Goal: Find specific page/section: Find specific page/section

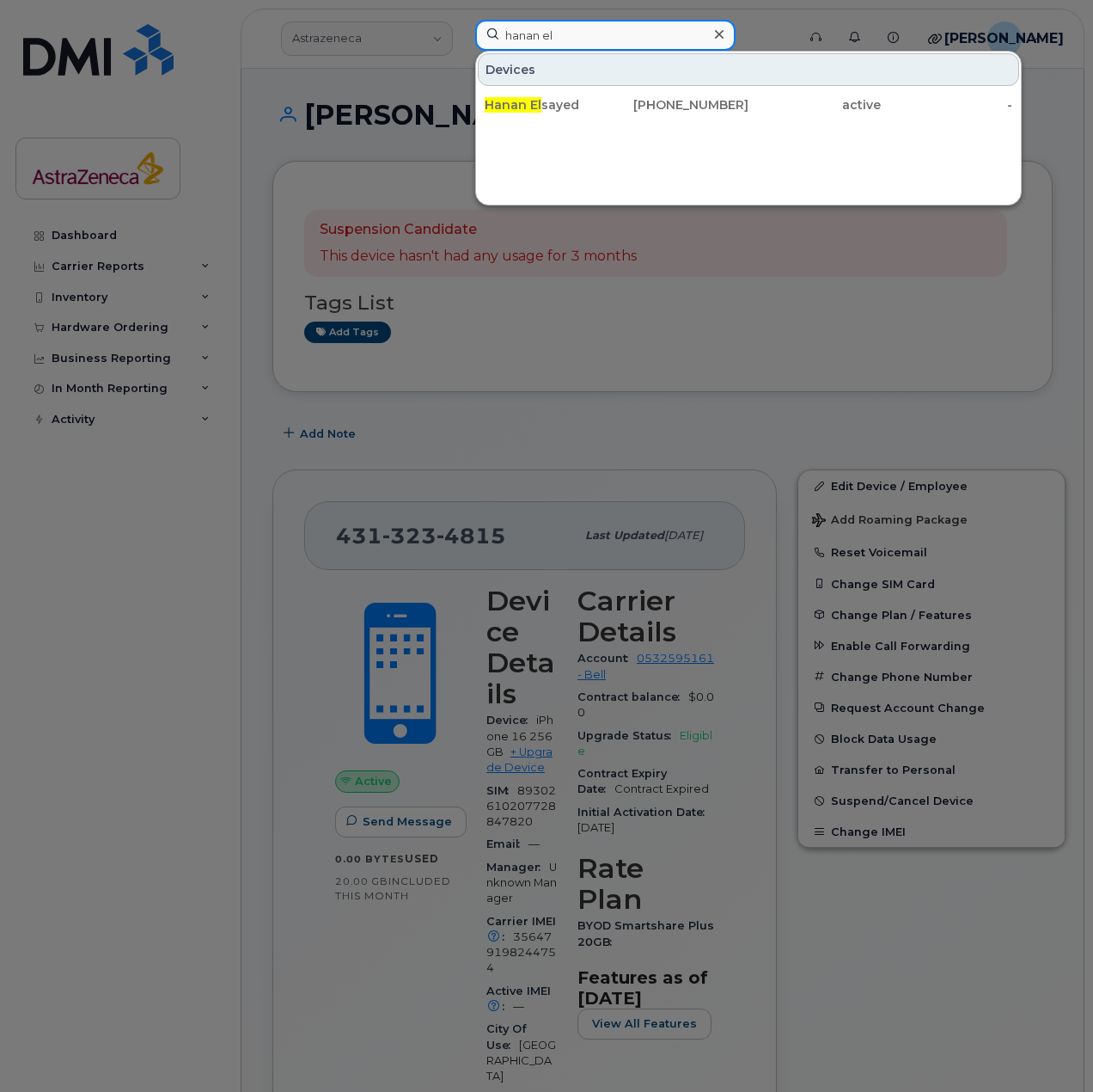
drag, startPoint x: 544, startPoint y: 26, endPoint x: 574, endPoint y: 49, distance: 37.8
click at [509, 41] on input "hanan el" at bounding box center [605, 35] width 261 height 31
drag, startPoint x: 583, startPoint y: 47, endPoint x: 344, endPoint y: 43, distance: 239.0
click at [462, 43] on div "hanan el Devices Hanan El sayed 416-795-9360 active -" at bounding box center [630, 39] width 337 height 38
paste input "[PERSON_NAME]"
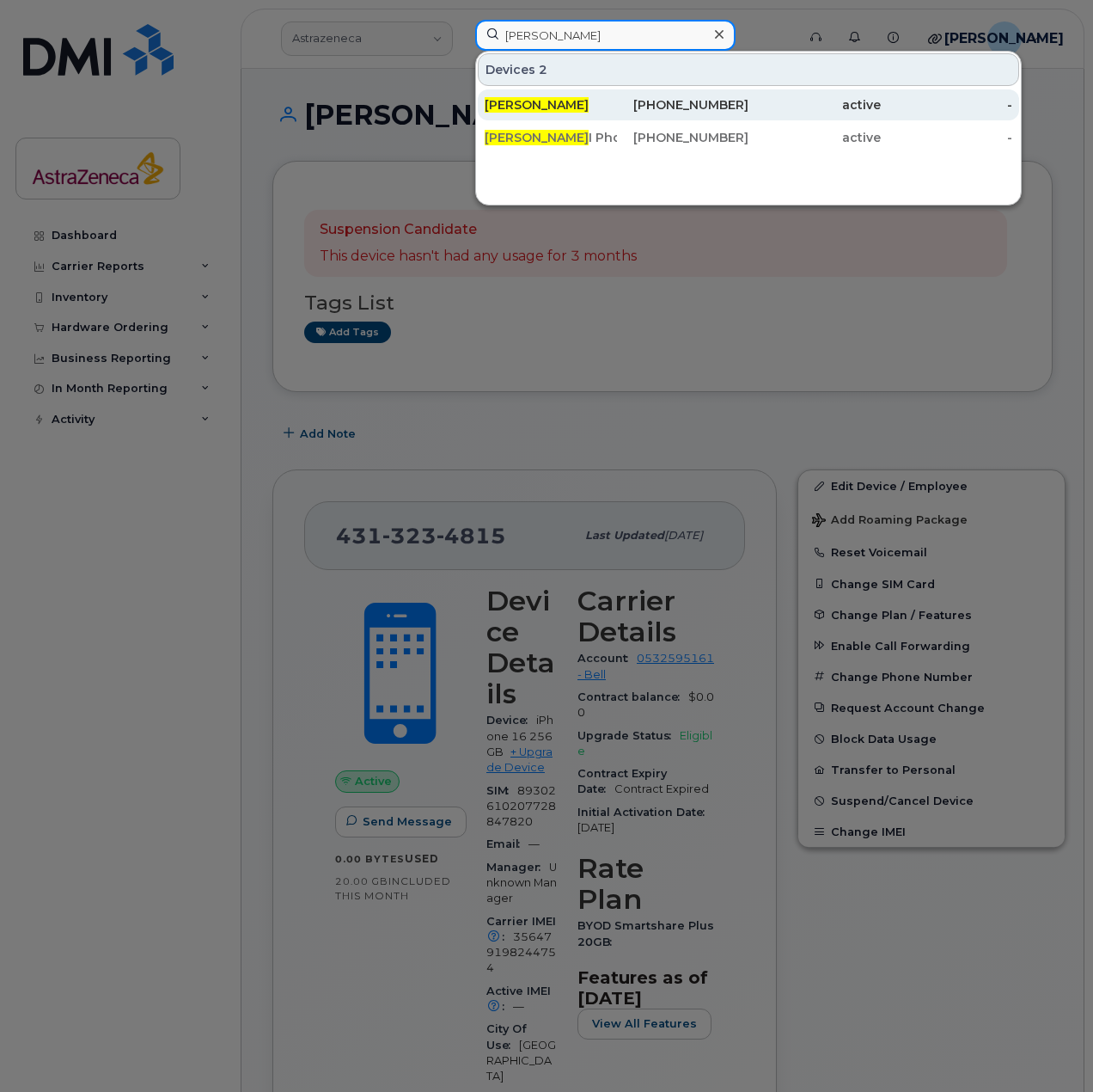
type input "[PERSON_NAME]"
click at [583, 106] on span "[PERSON_NAME]" at bounding box center [537, 104] width 104 height 15
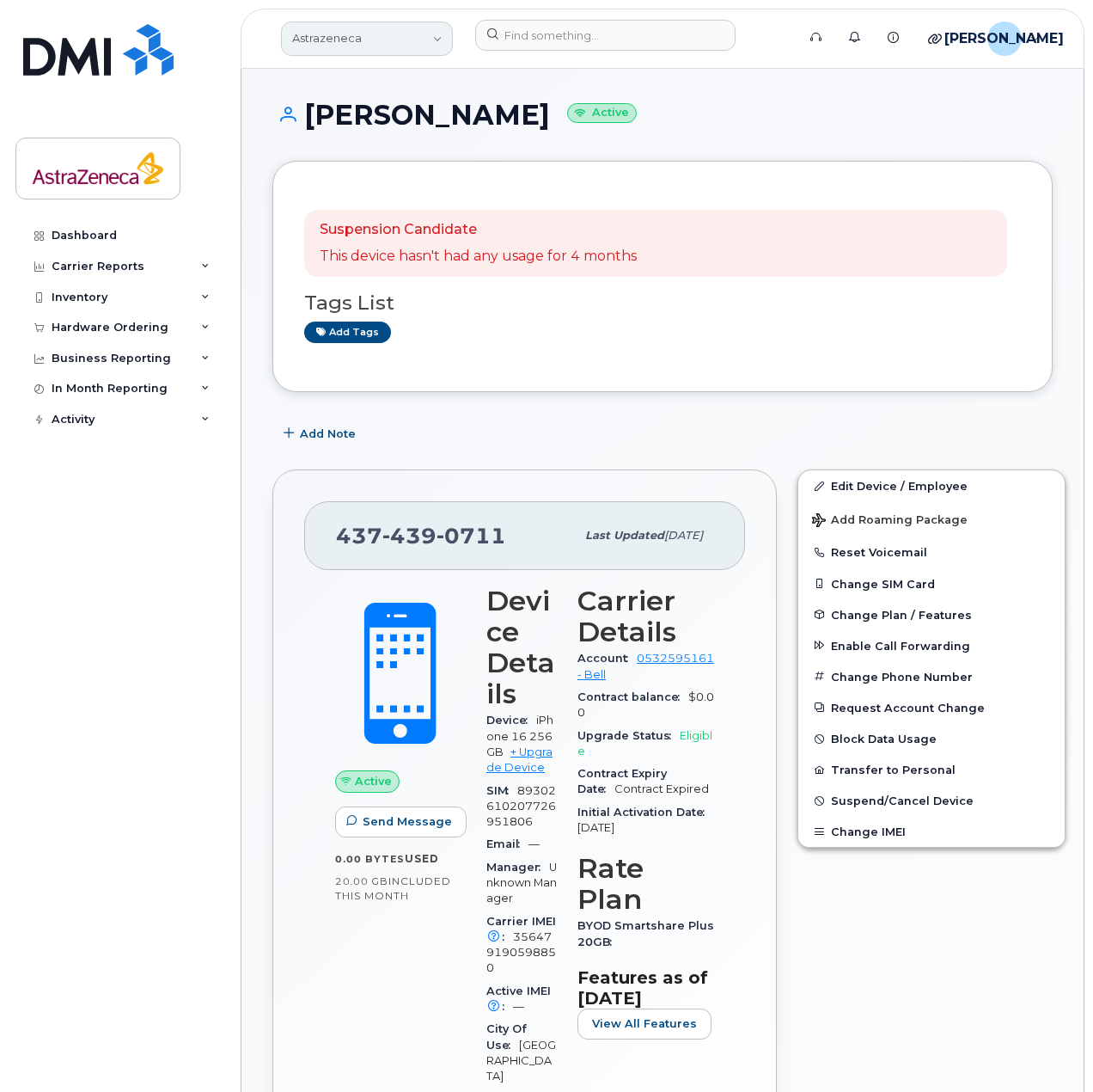
click at [384, 46] on link "Astrazeneca" at bounding box center [366, 39] width 172 height 34
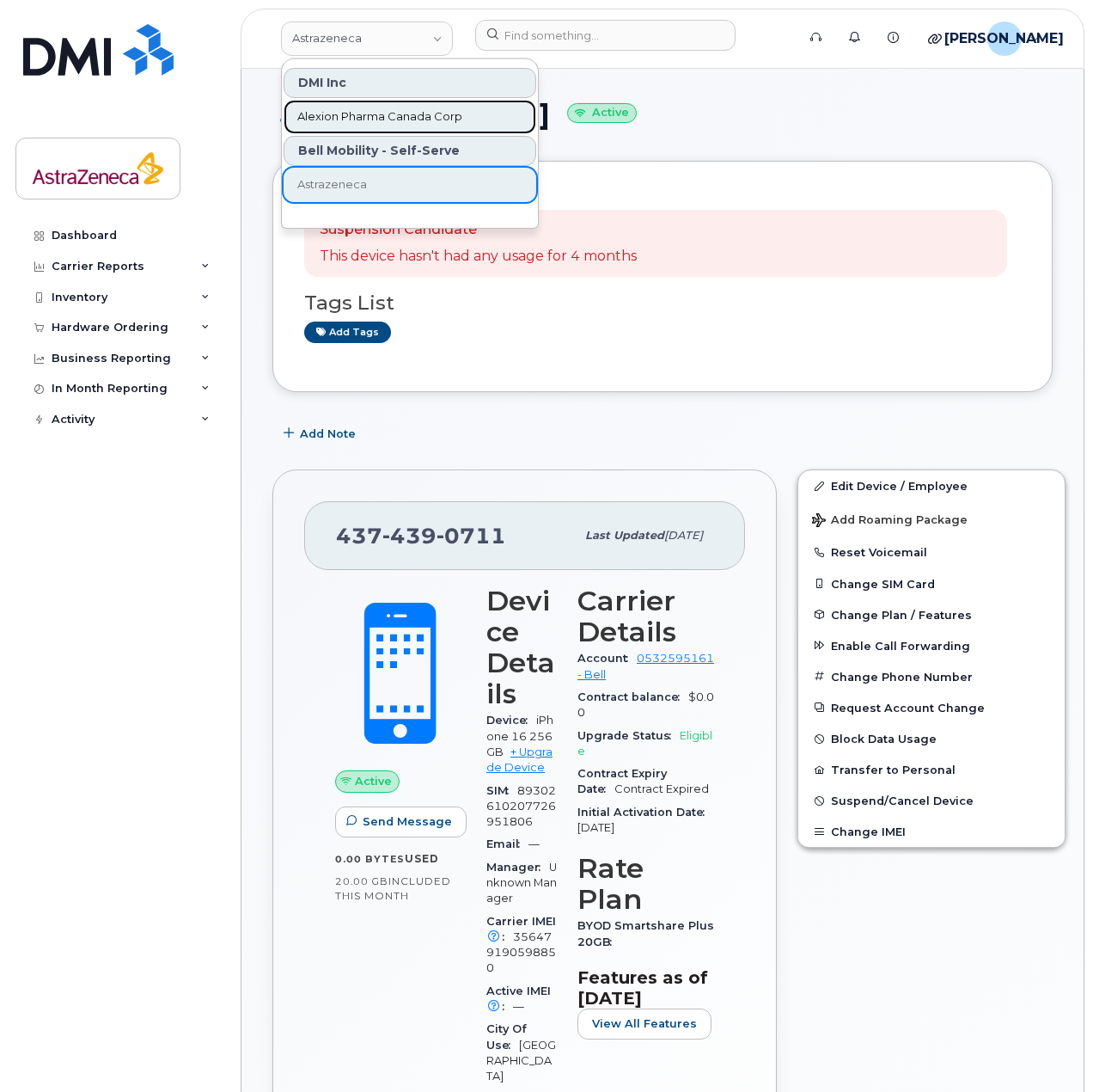
click at [379, 133] on link "Alexion Pharma Canada Corp" at bounding box center [410, 117] width 252 height 34
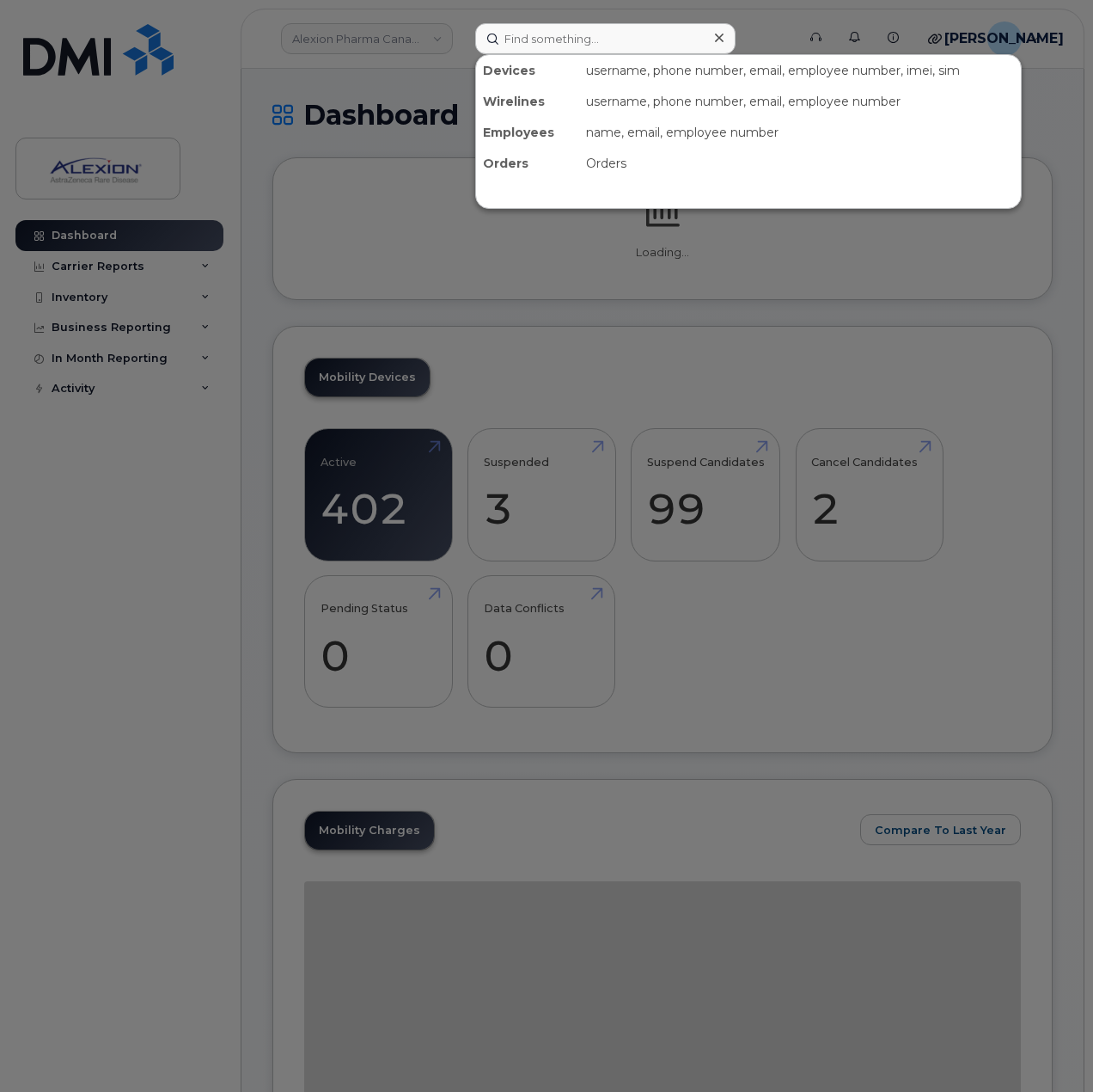
click at [566, 41] on input at bounding box center [605, 38] width 261 height 31
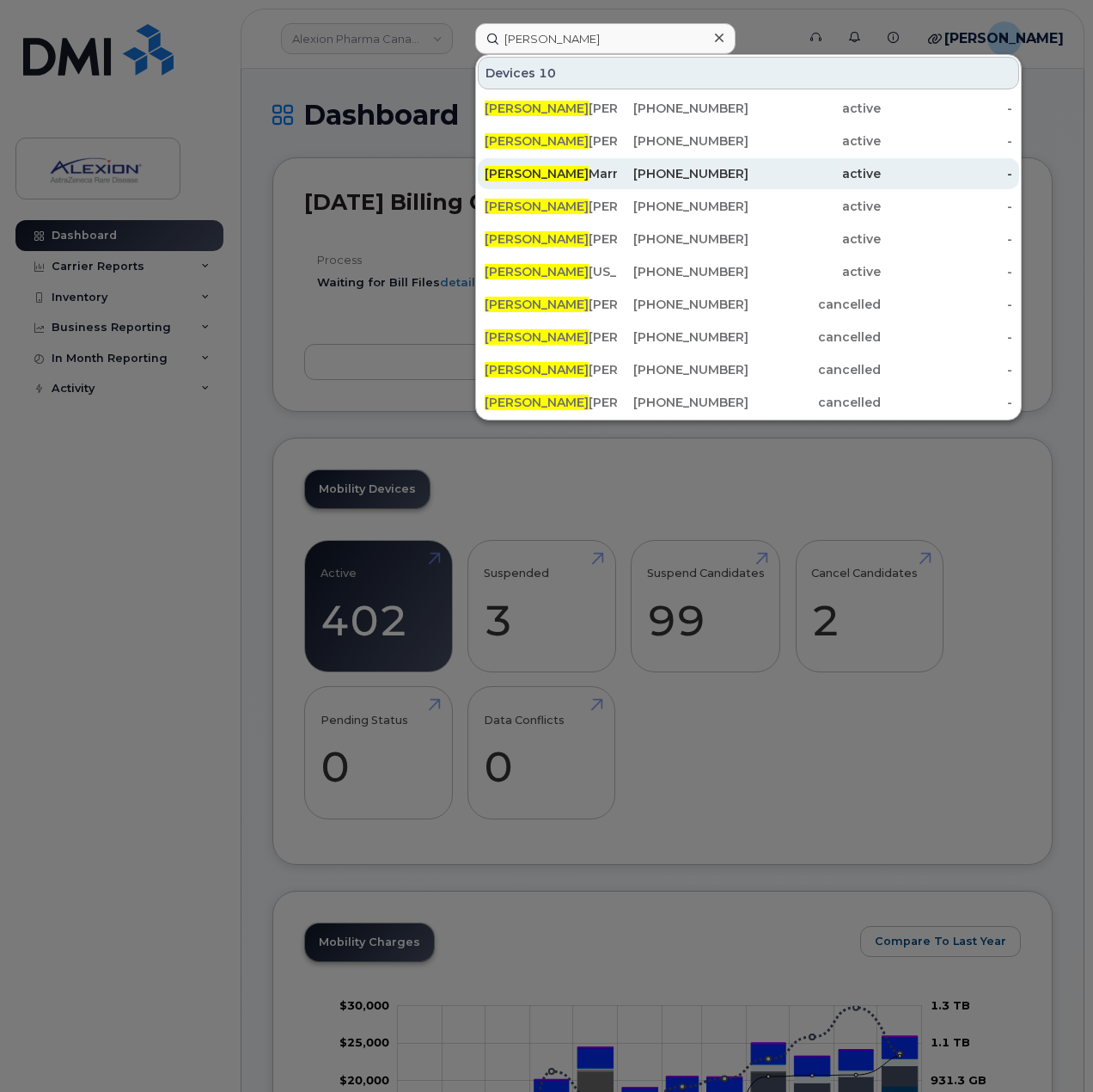
type input "claudia"
click at [599, 178] on div "Claudia Marmol" at bounding box center [551, 174] width 133 height 17
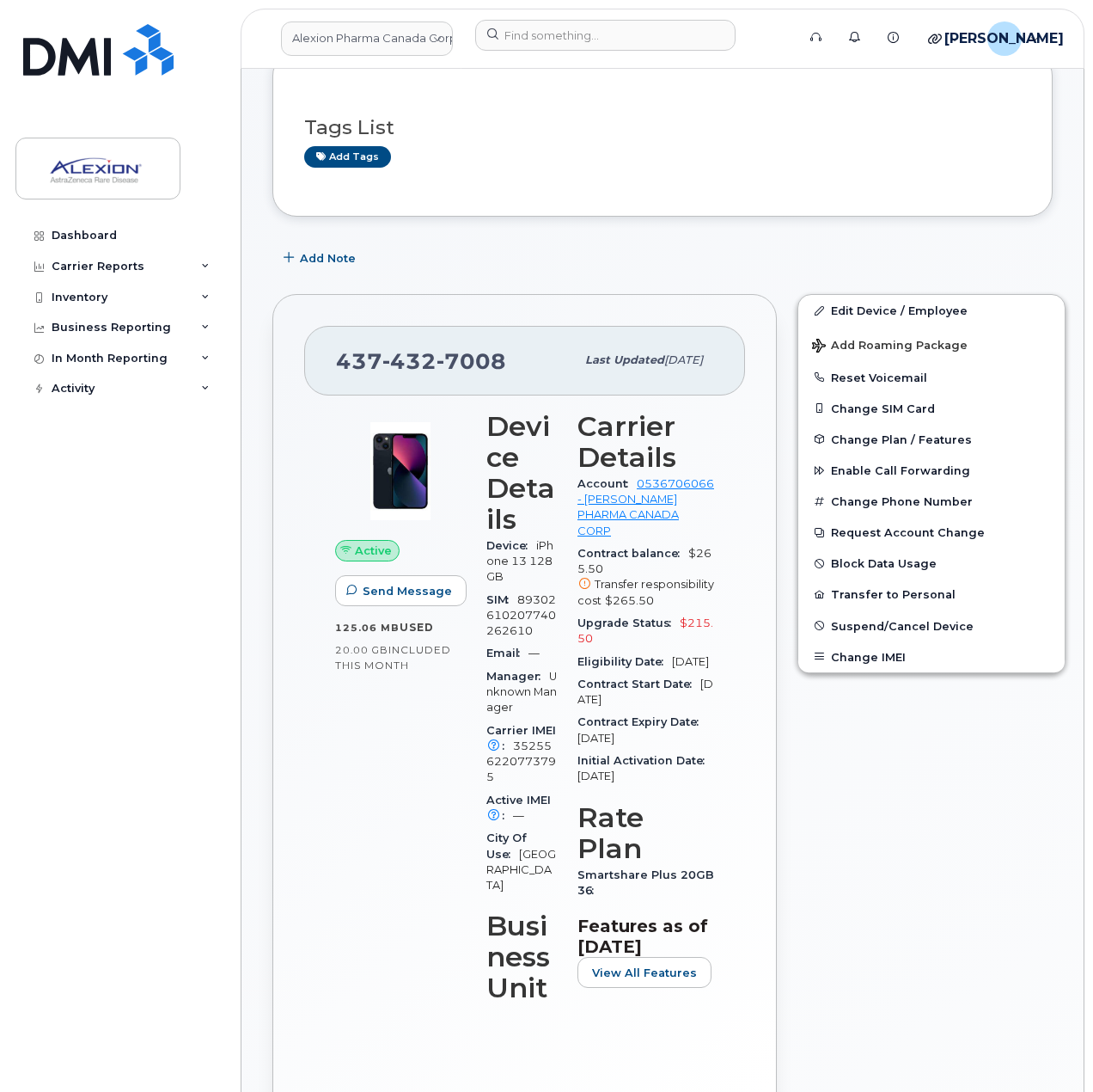
scroll to position [172, 0]
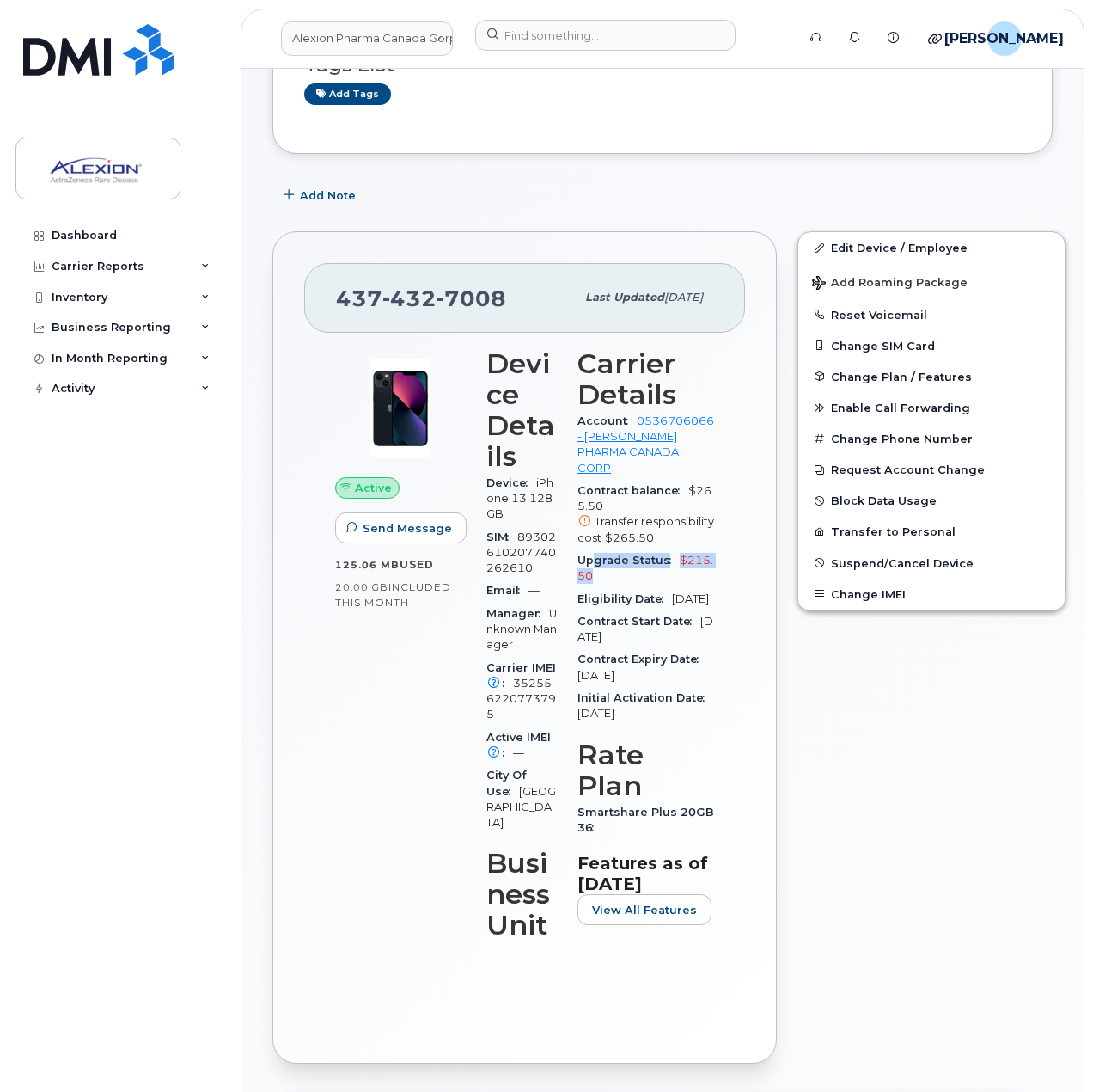
drag, startPoint x: 621, startPoint y: 570, endPoint x: 590, endPoint y: 561, distance: 32.3
click at [590, 561] on div "Upgrade Status $215.50" at bounding box center [646, 568] width 137 height 39
click at [596, 569] on span "$215.50" at bounding box center [645, 567] width 136 height 28
drag, startPoint x: 617, startPoint y: 587, endPoint x: 572, endPoint y: 568, distance: 48.8
click at [572, 568] on div "Carrier Details Account 0536706066 - Bell - ALEXION PHARMA CANADA CORP Contract…" at bounding box center [646, 651] width 157 height 627
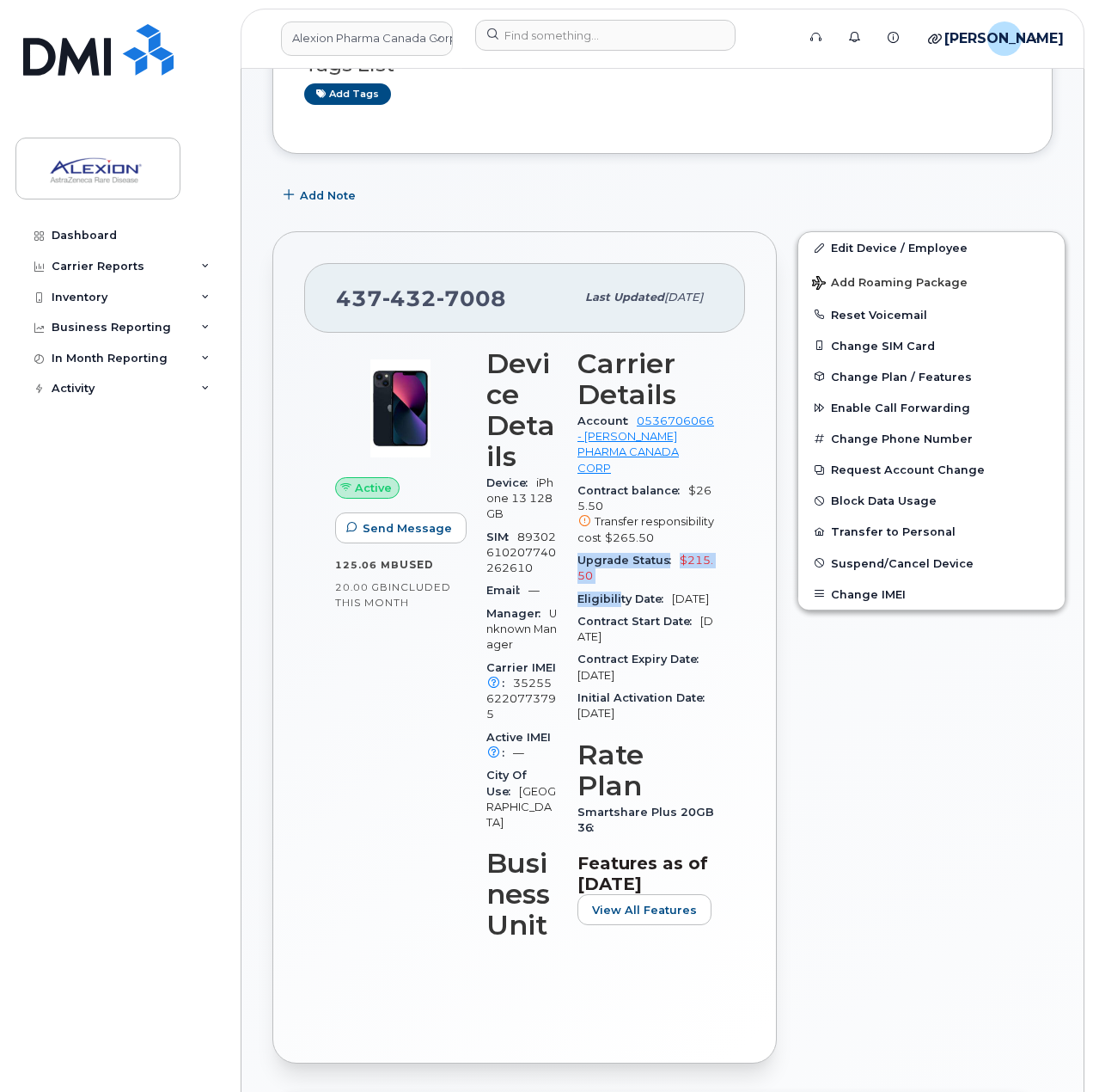
click at [572, 568] on div "Carrier Details Account 0536706066 - Bell - ALEXION PHARMA CANADA CORP Contract…" at bounding box center [646, 651] width 157 height 627
drag, startPoint x: 500, startPoint y: 315, endPoint x: 355, endPoint y: 306, distance: 145.3
click at [355, 306] on div "437 432 7008" at bounding box center [455, 297] width 239 height 36
click at [355, 306] on span "437 432 7008" at bounding box center [420, 298] width 170 height 26
drag, startPoint x: 644, startPoint y: 608, endPoint x: 575, endPoint y: 585, distance: 72.7
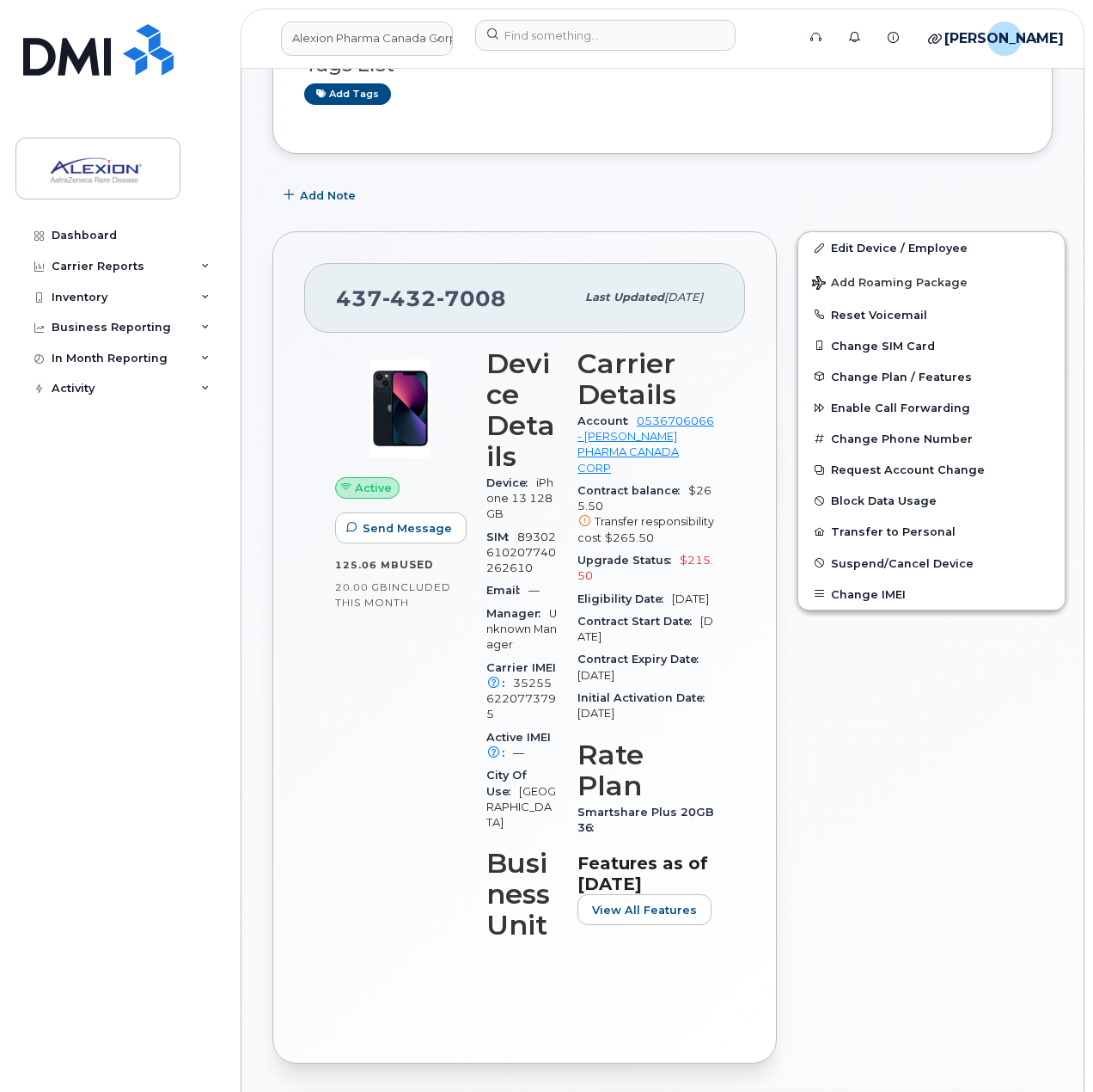
click at [578, 585] on section "Carrier Details Account 0536706066 - Bell - ALEXION PHARMA CANADA CORP Contract…" at bounding box center [646, 537] width 137 height 378
click at [578, 585] on div "Upgrade Status $215.50" at bounding box center [646, 568] width 137 height 39
drag, startPoint x: 613, startPoint y: 568, endPoint x: 573, endPoint y: 558, distance: 41.2
click at [573, 558] on div "Carrier Details Account 0536706066 - Bell - ALEXION PHARMA CANADA CORP Contract…" at bounding box center [646, 651] width 157 height 627
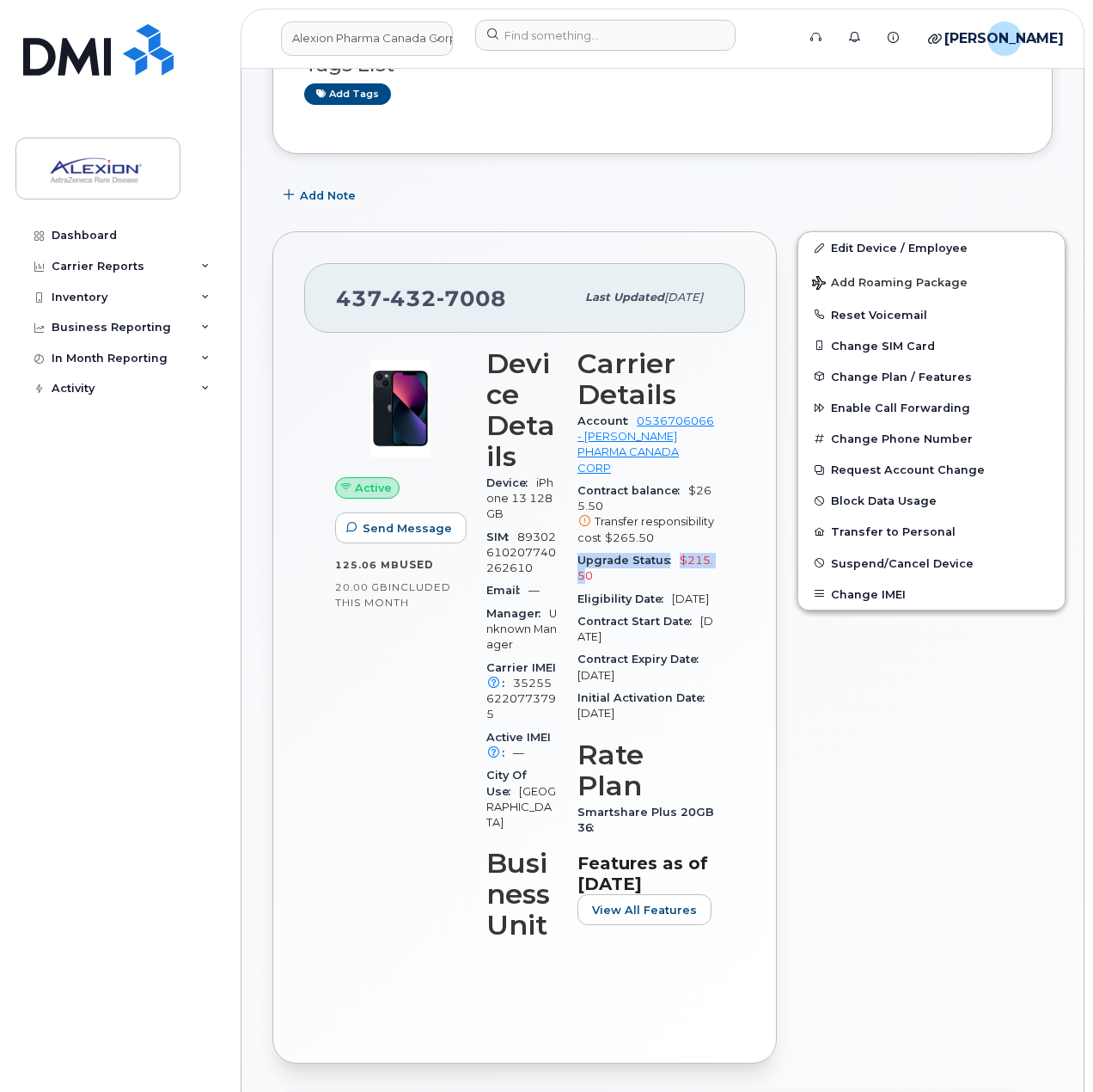
drag, startPoint x: 592, startPoint y: 576, endPoint x: 572, endPoint y: 562, distance: 24.4
click at [572, 562] on div "Carrier Details Account 0536706066 - Bell - ALEXION PHARMA CANADA CORP Contract…" at bounding box center [646, 651] width 157 height 627
click at [594, 572] on span "$215.50" at bounding box center [645, 567] width 136 height 28
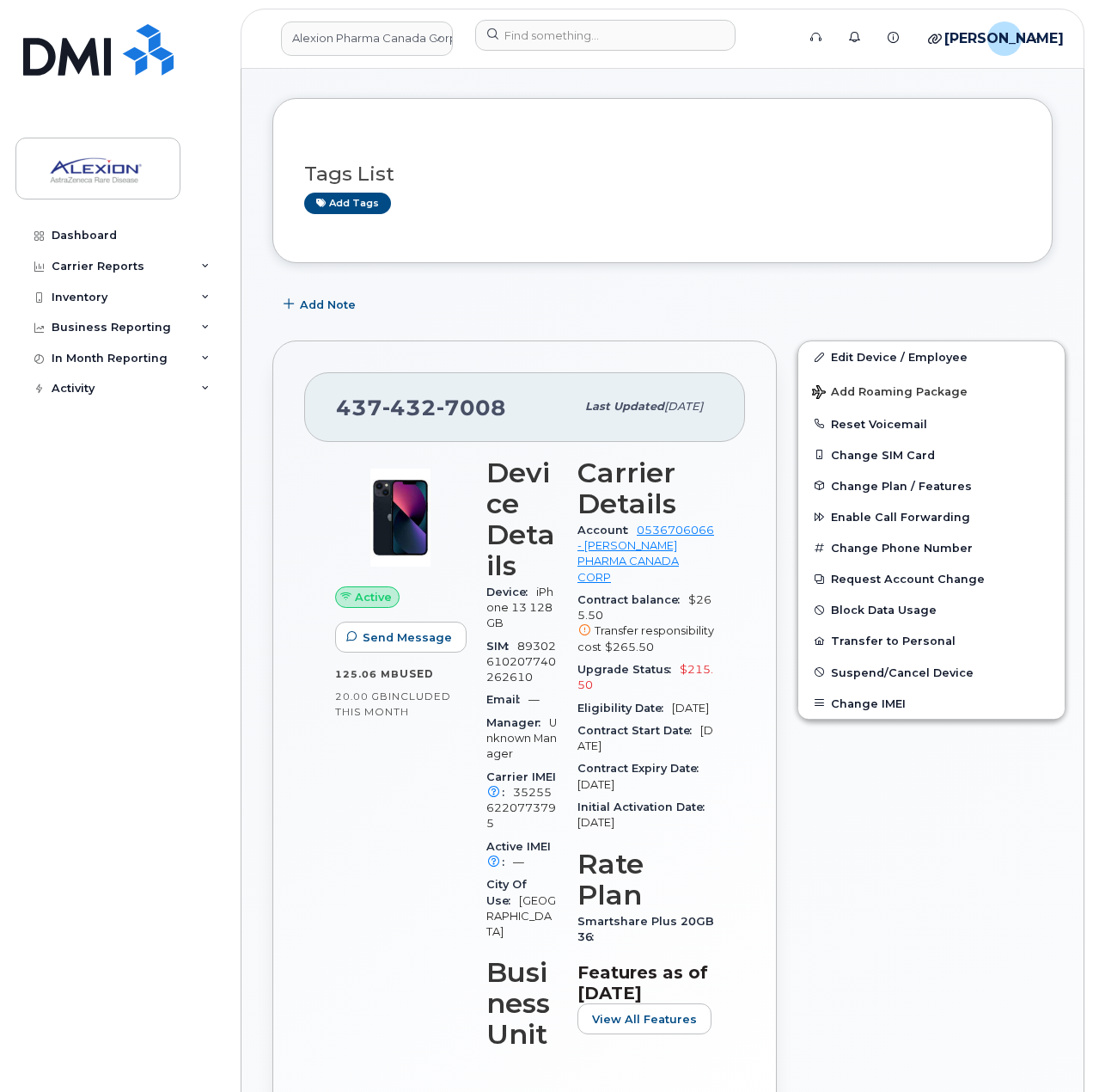
scroll to position [0, 0]
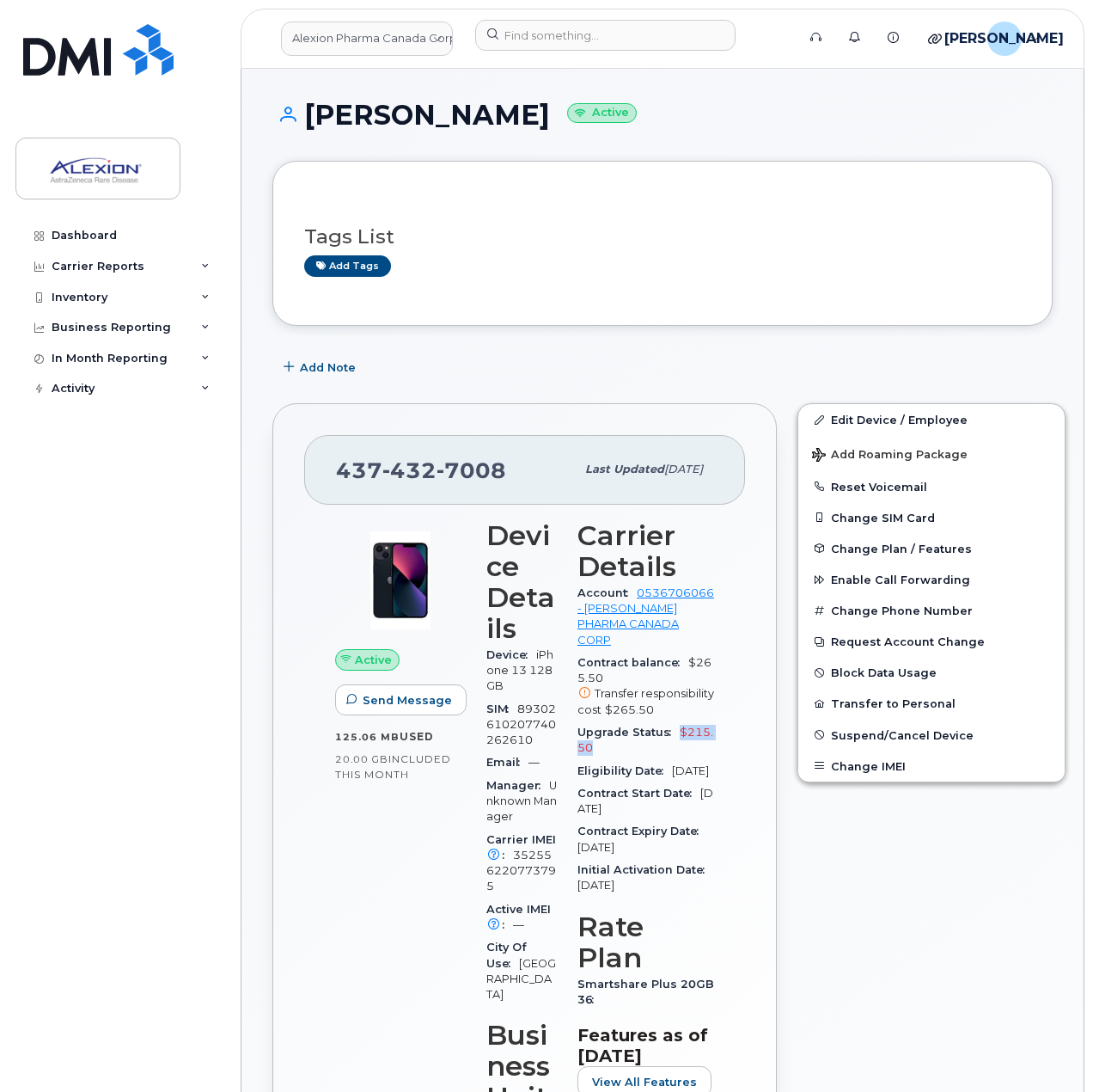
drag, startPoint x: 676, startPoint y: 730, endPoint x: 676, endPoint y: 742, distance: 12.0
click at [676, 742] on div "Upgrade Status $215.50" at bounding box center [646, 740] width 137 height 39
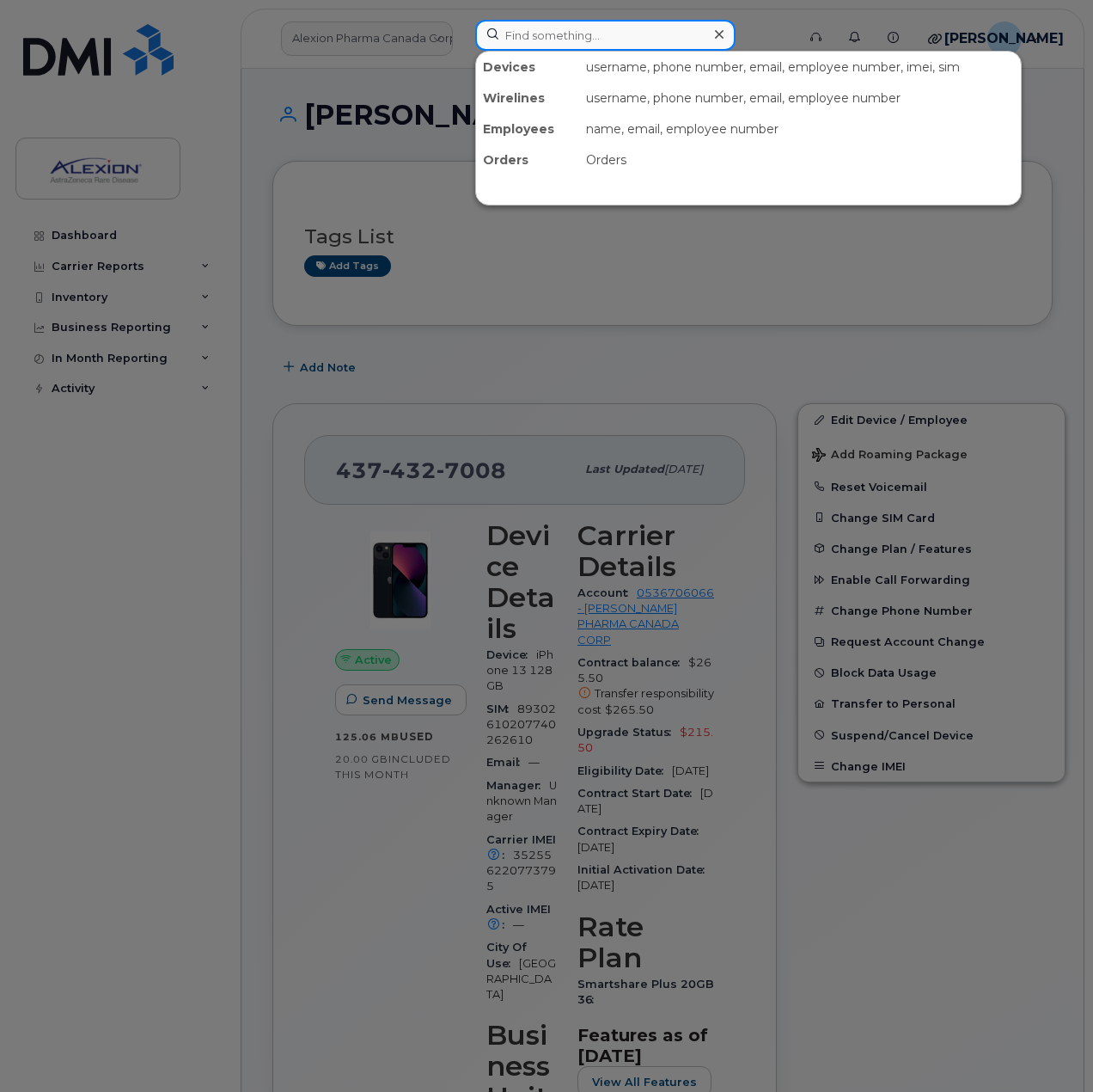
paste input "437-432-7008"
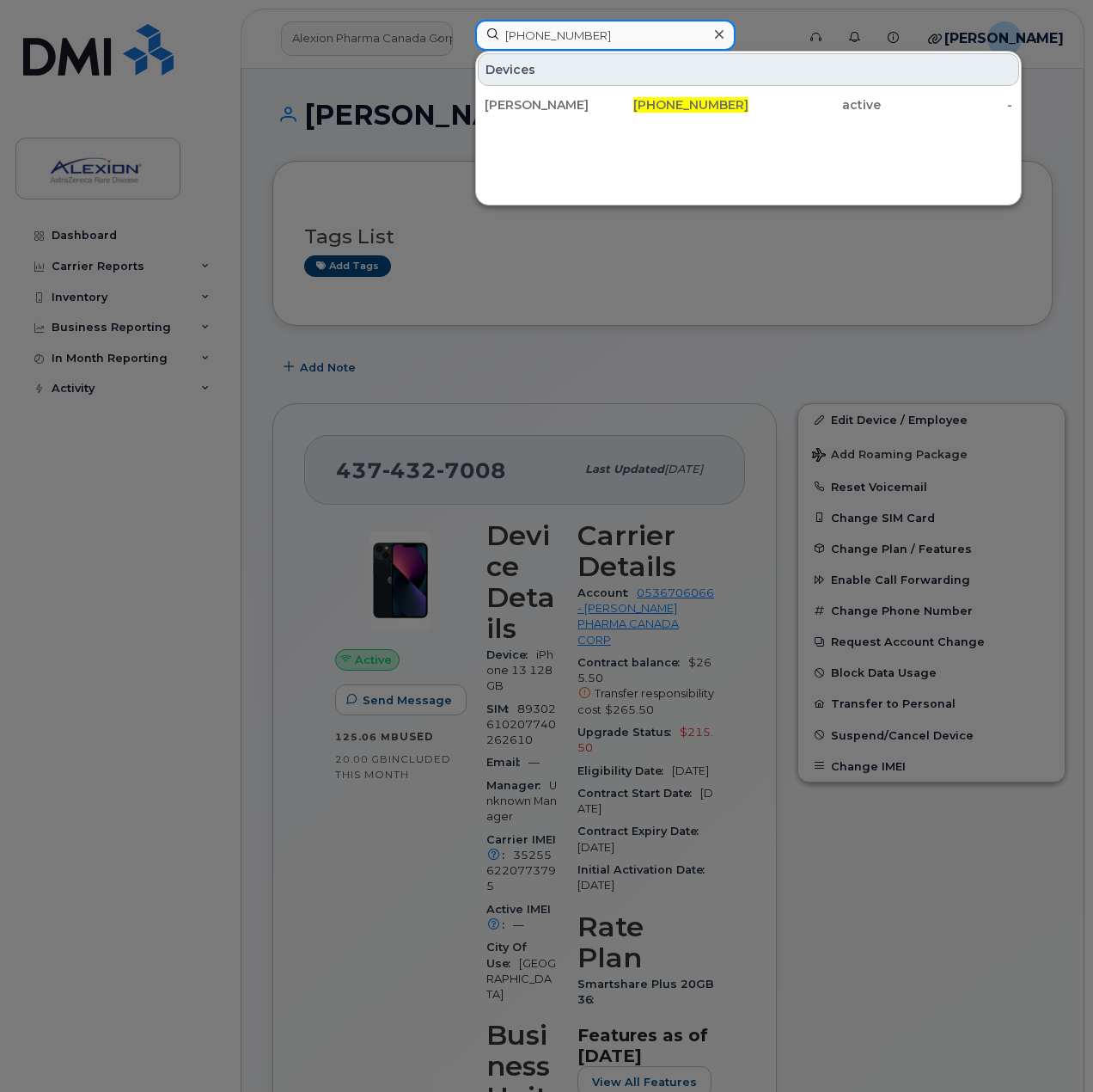
type input "437-432-7008"
click at [605, 39] on input "437-432-7008" at bounding box center [605, 35] width 261 height 31
drag, startPoint x: 515, startPoint y: 37, endPoint x: 419, endPoint y: 30, distance: 96.3
click at [462, 30] on div "437-432-7008 Devices Claudia Marmol 437-432-7008 active -" at bounding box center [630, 39] width 337 height 38
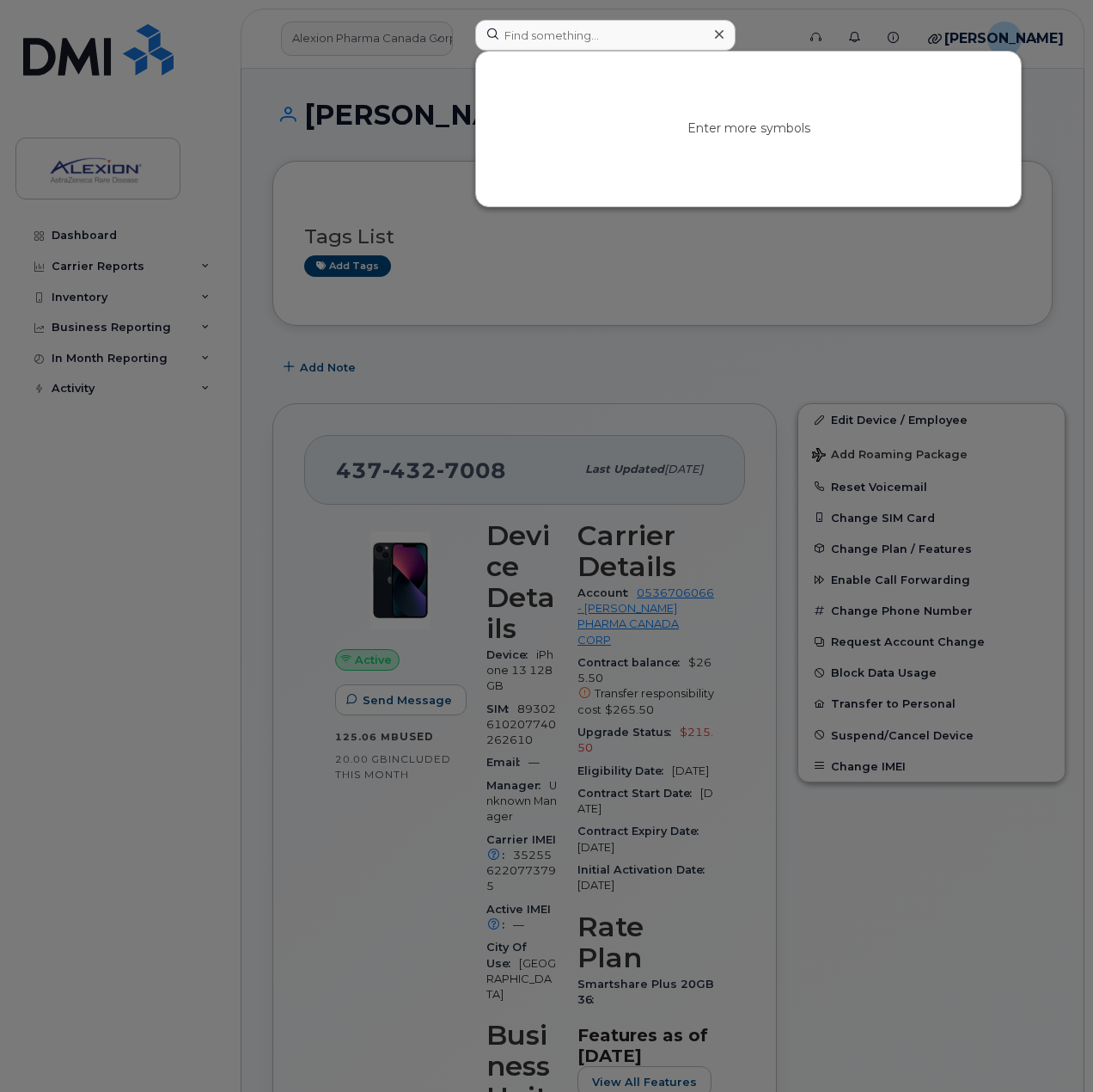
click at [599, 389] on div at bounding box center [546, 546] width 1093 height 1092
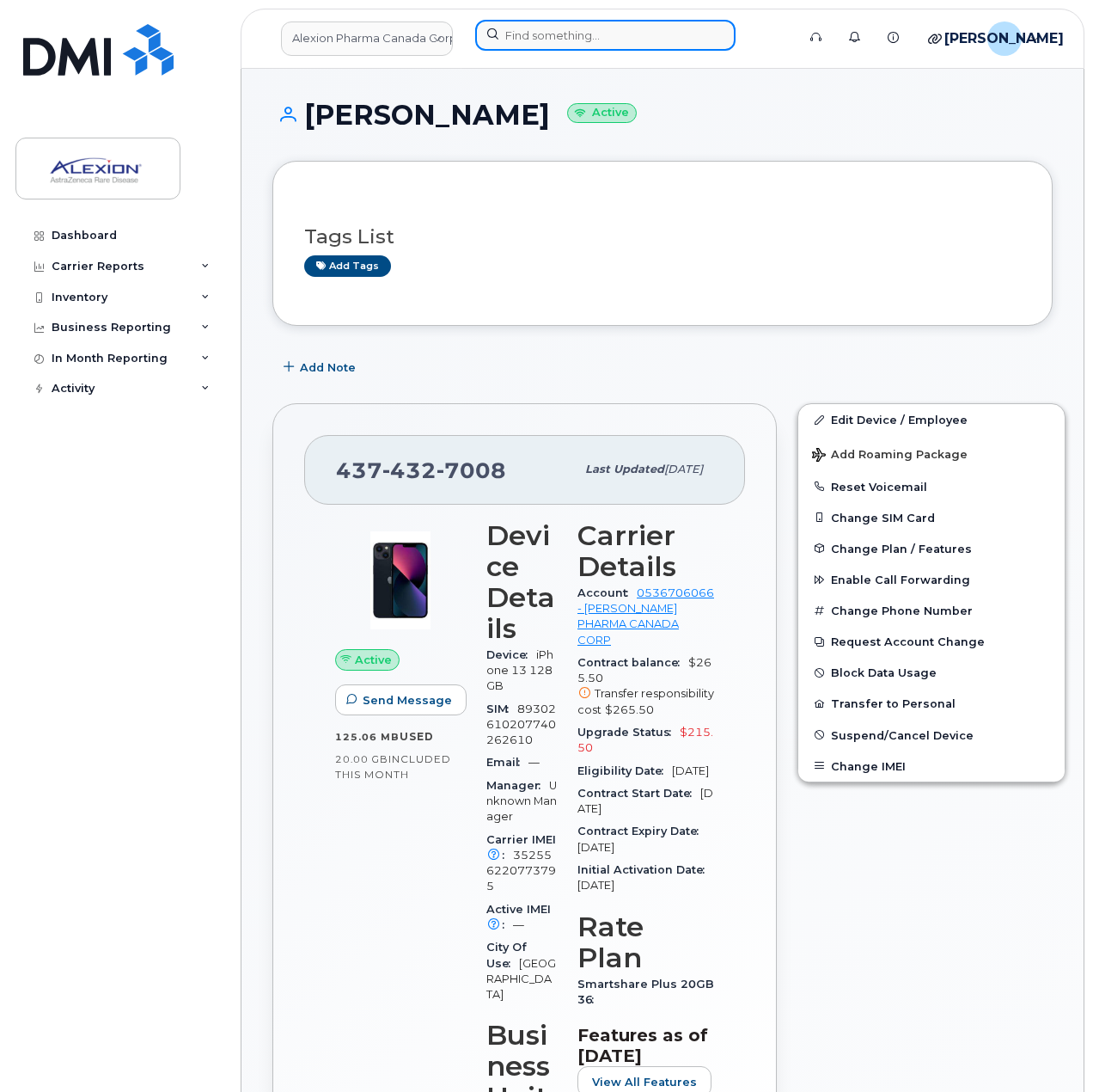
click at [561, 44] on input at bounding box center [605, 35] width 261 height 31
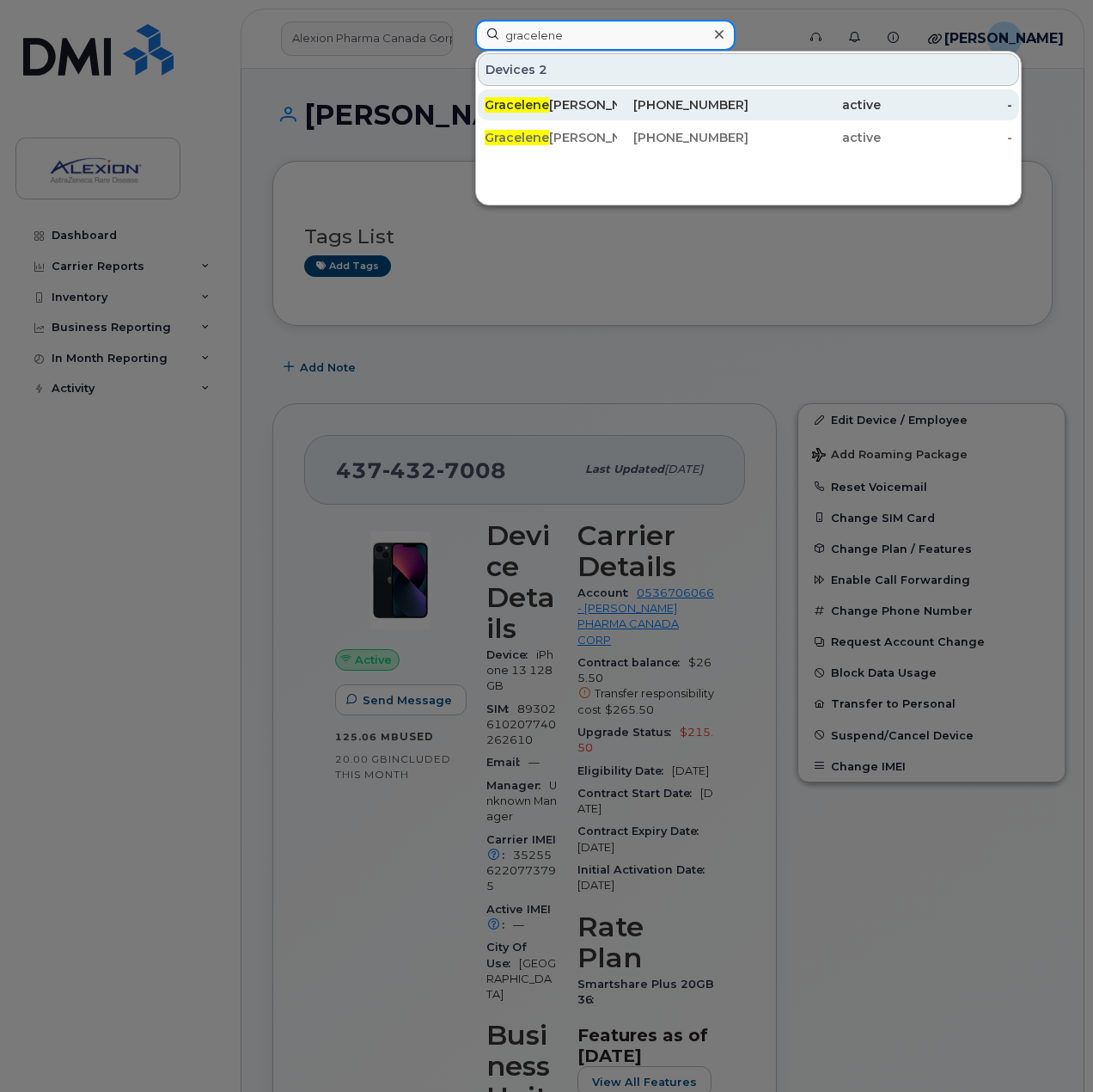
type input "gracelene"
click at [644, 109] on div "437-439-0711" at bounding box center [683, 104] width 133 height 17
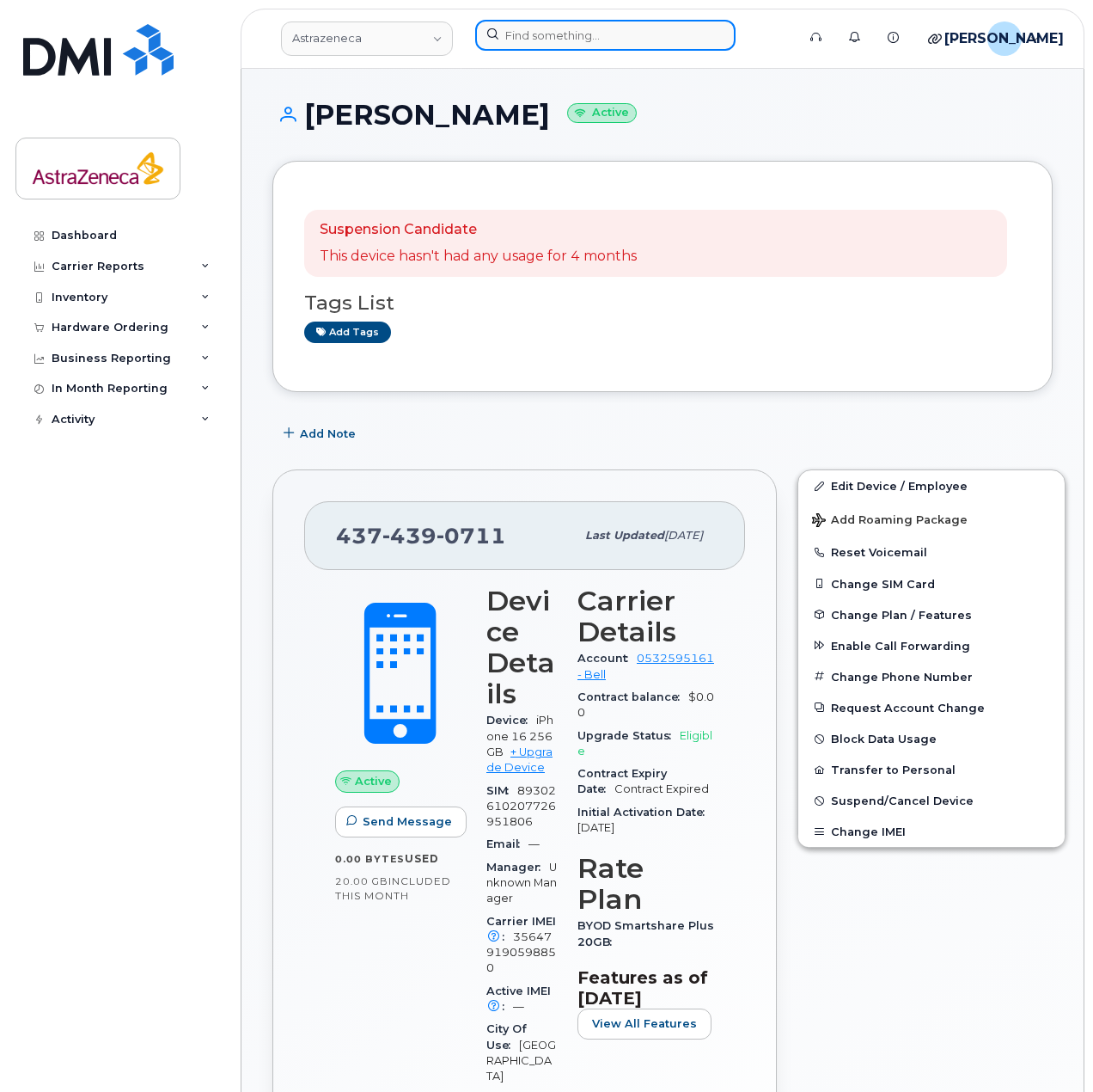
click at [535, 46] on input at bounding box center [605, 35] width 261 height 31
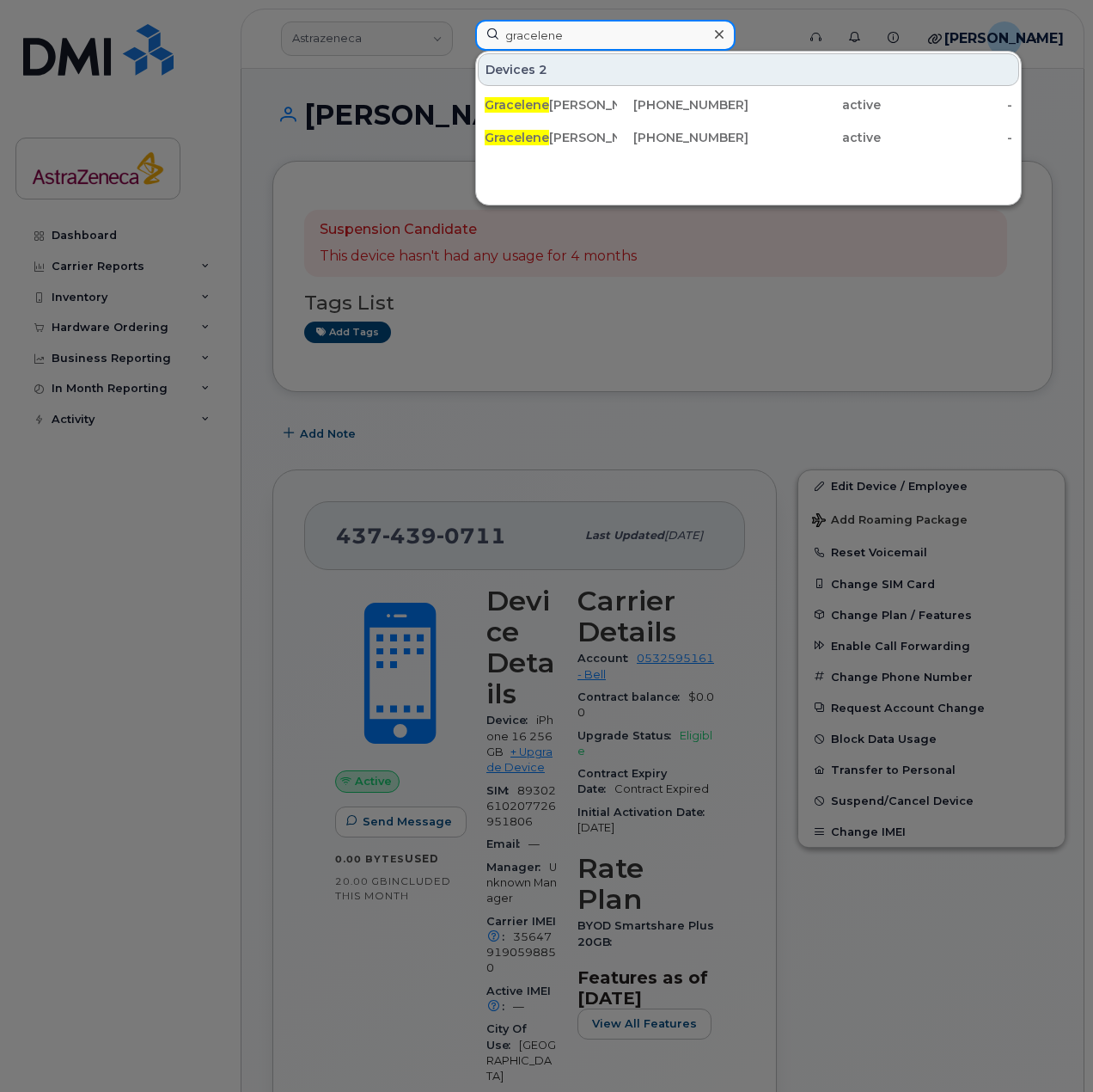
drag, startPoint x: 442, startPoint y: 30, endPoint x: 306, endPoint y: 26, distance: 136.1
click at [462, 26] on div "gracelene Devices 2 Gracelene Garcia 437-439-0711 active - Gracelene Garcia I P…" at bounding box center [630, 39] width 337 height 38
paste input "437-439-0711"
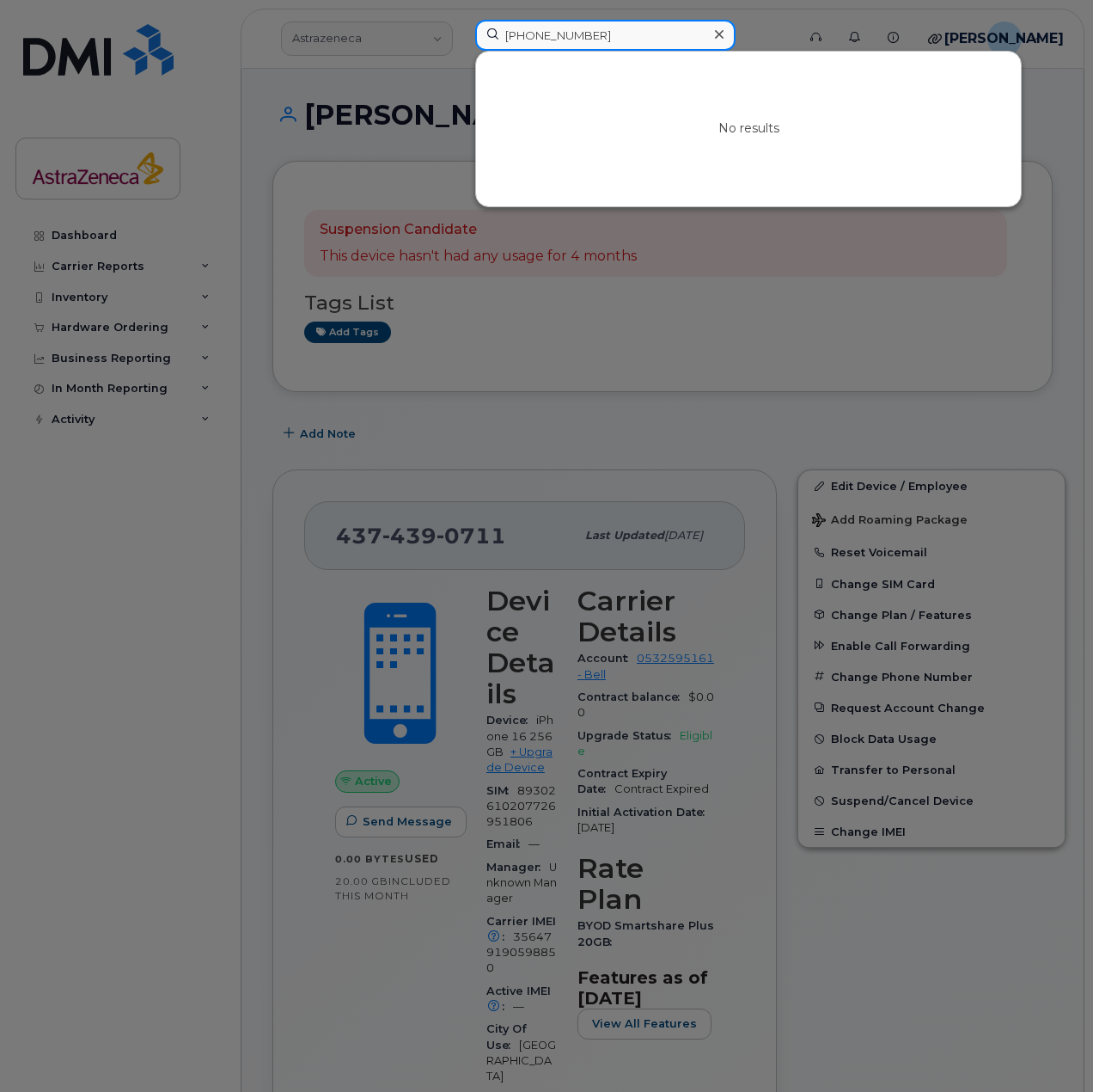
click at [533, 41] on input "437-439-0711" at bounding box center [605, 35] width 261 height 31
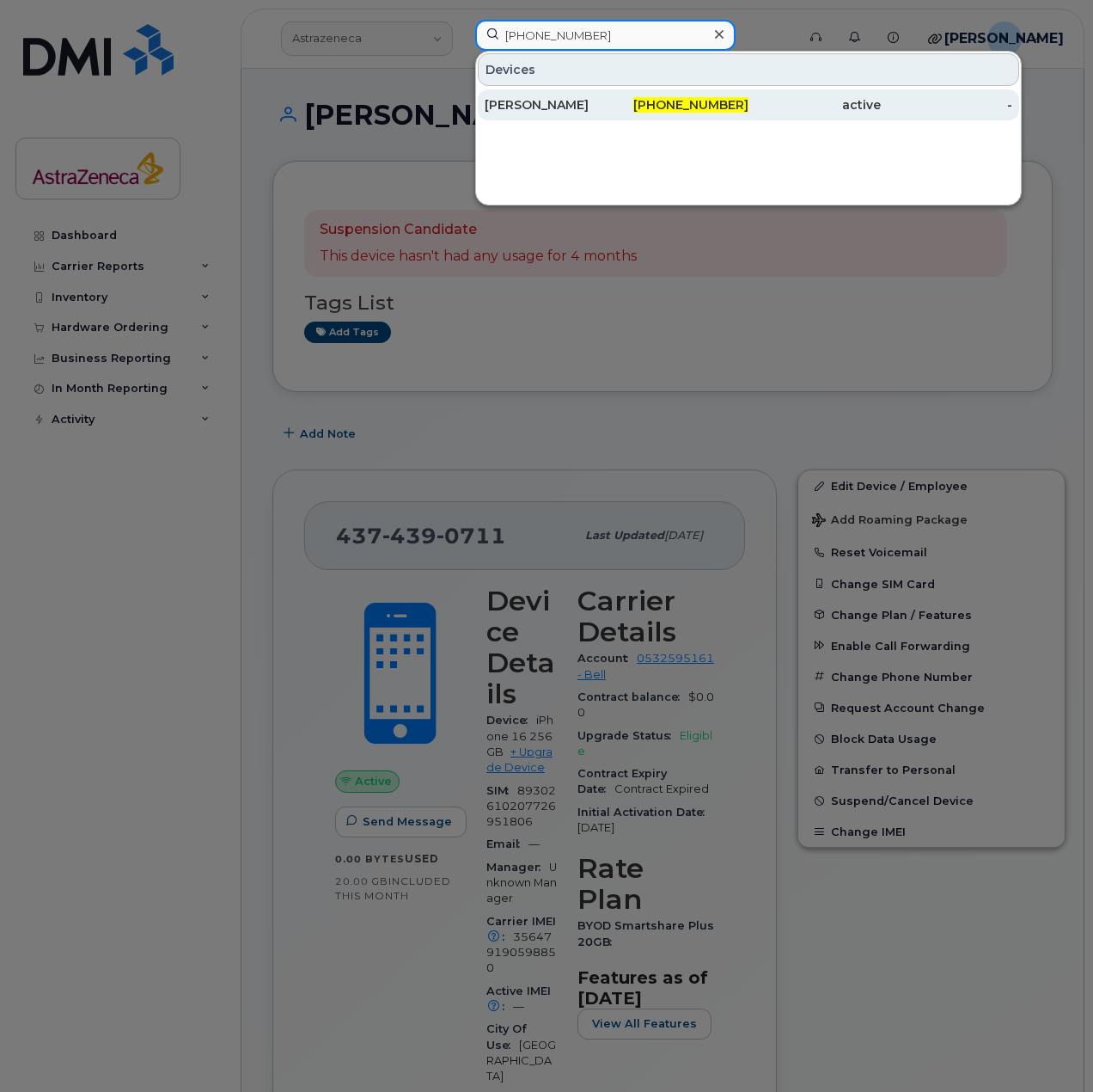
type input "437-439-0711"
click at [690, 102] on span "437-439-0711" at bounding box center [691, 104] width 115 height 15
